Goal: Check status: Check status

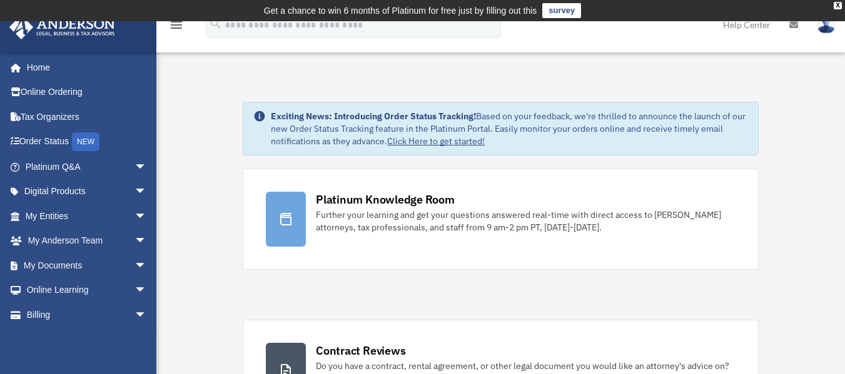
click at [732, 28] on link "Help Center" at bounding box center [746, 24] width 66 height 49
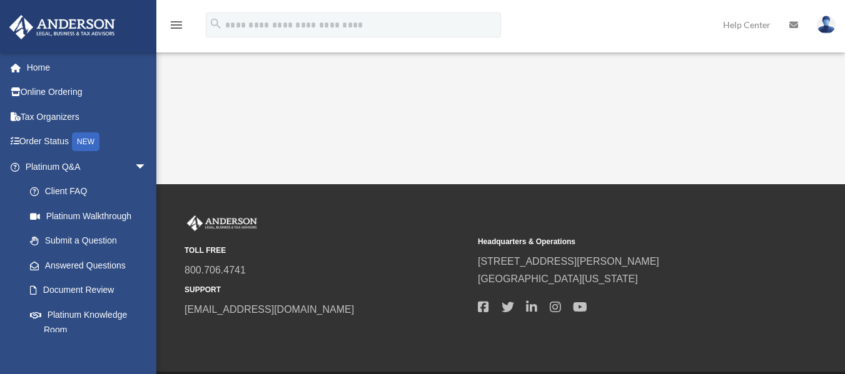
scroll to position [364, 0]
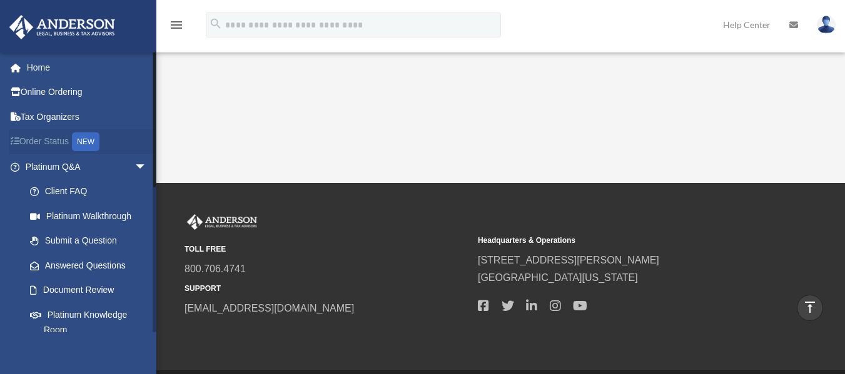
click at [54, 135] on link "Order Status NEW" at bounding box center [87, 142] width 157 height 26
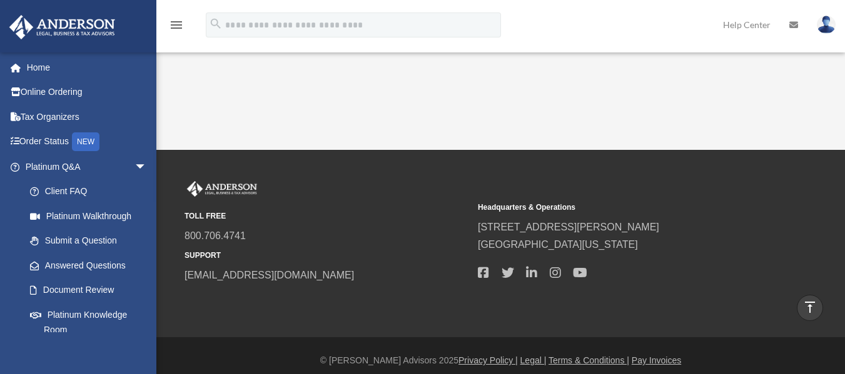
scroll to position [407, 0]
